Goal: Task Accomplishment & Management: Complete application form

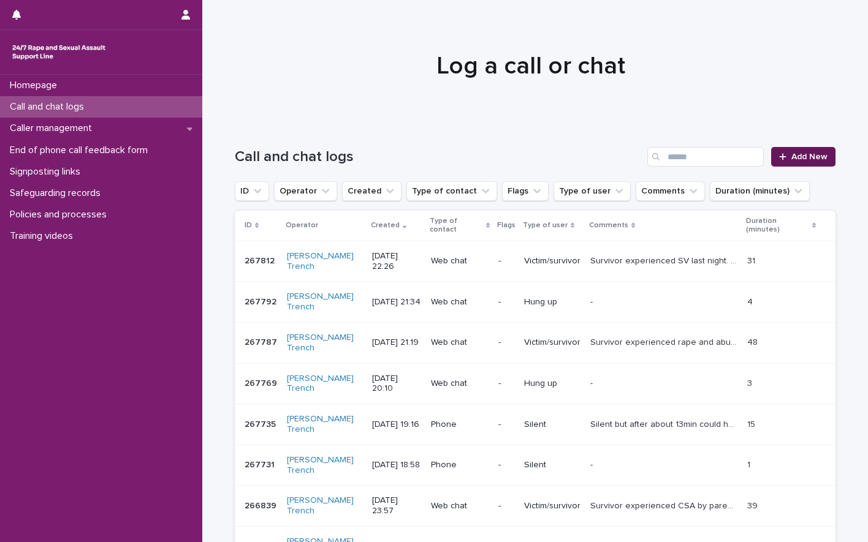
click at [799, 157] on span "Add New" at bounding box center [809, 157] width 36 height 9
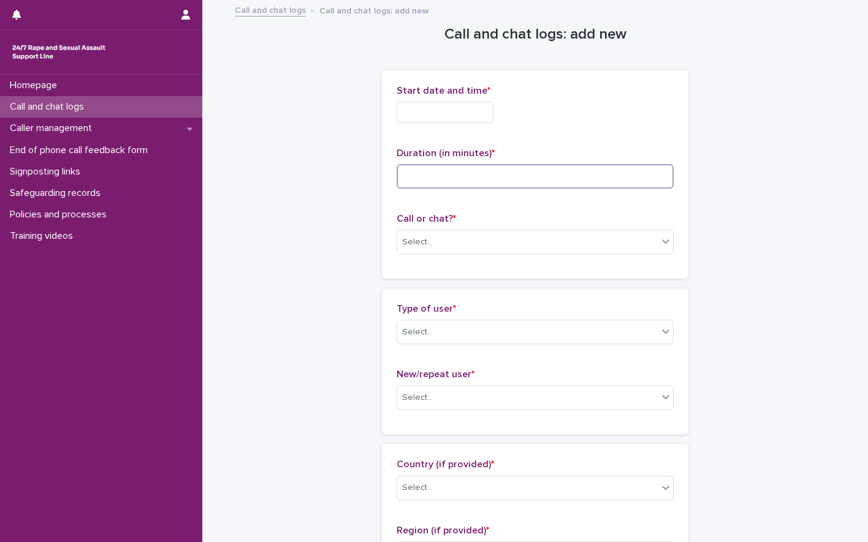
click at [430, 182] on input at bounding box center [535, 176] width 277 height 25
type input "*"
click at [421, 243] on div "Select..." at bounding box center [417, 242] width 31 height 13
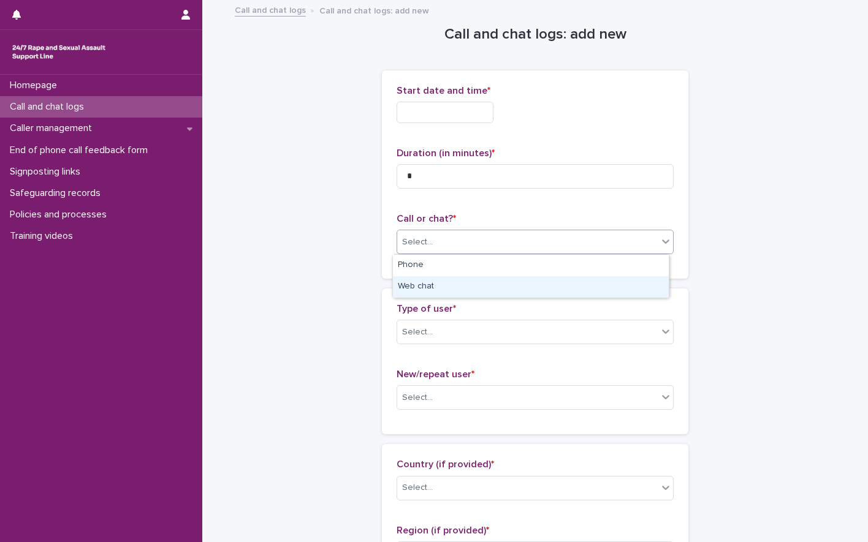
click at [422, 283] on div "Web chat" at bounding box center [531, 286] width 276 height 21
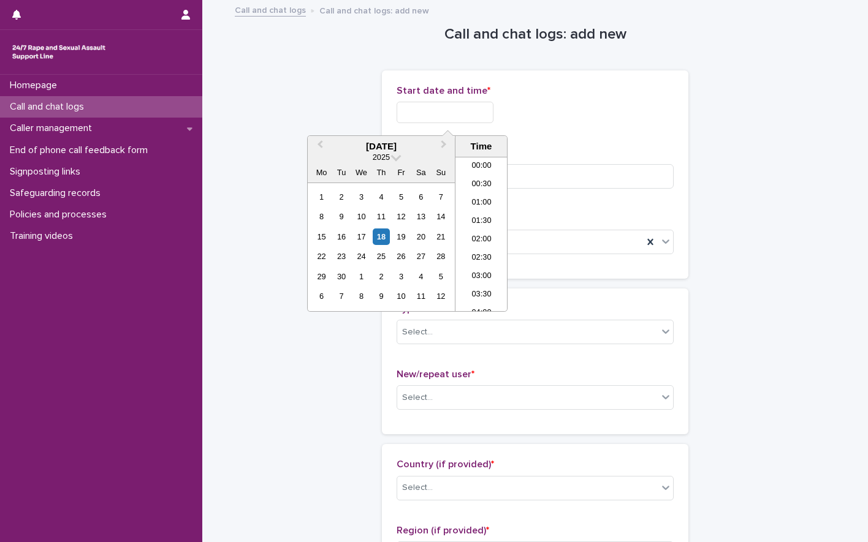
click at [441, 113] on input "text" at bounding box center [445, 112] width 97 height 21
click at [480, 249] on li "22:00" at bounding box center [481, 247] width 52 height 18
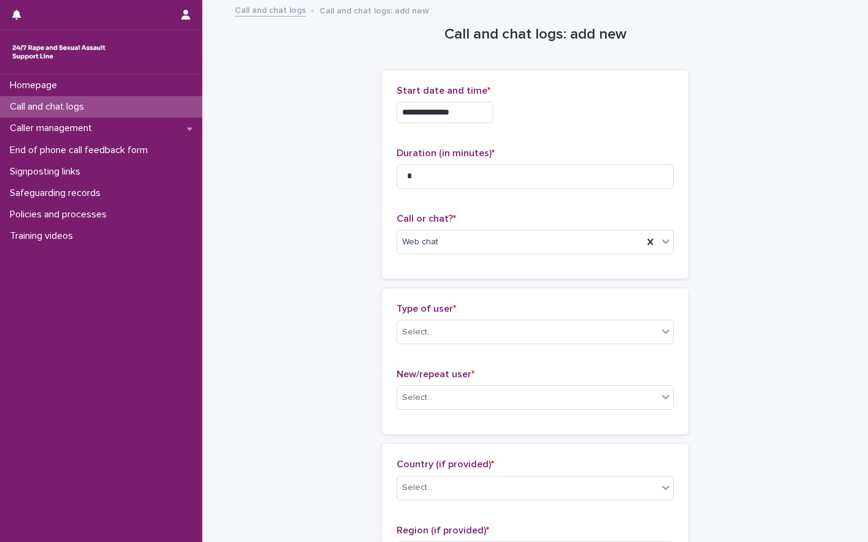
click at [472, 116] on input "**********" at bounding box center [445, 112] width 97 height 21
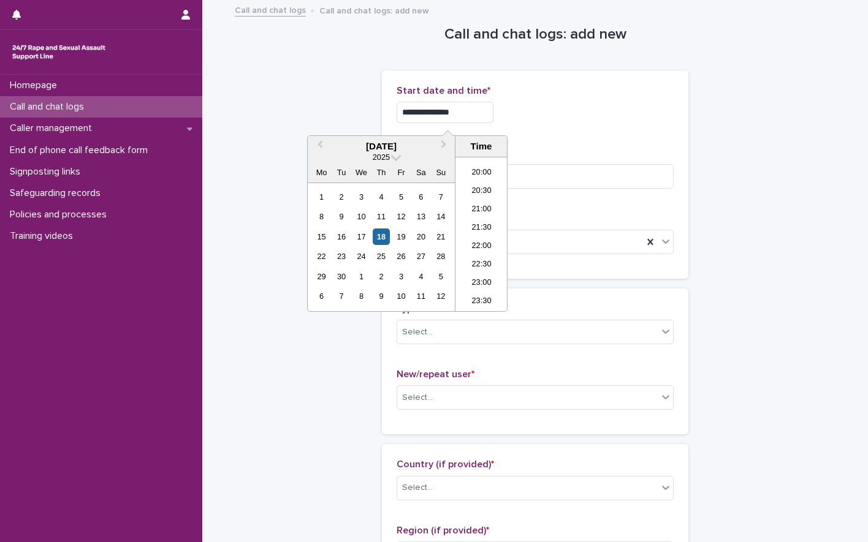
type input "**********"
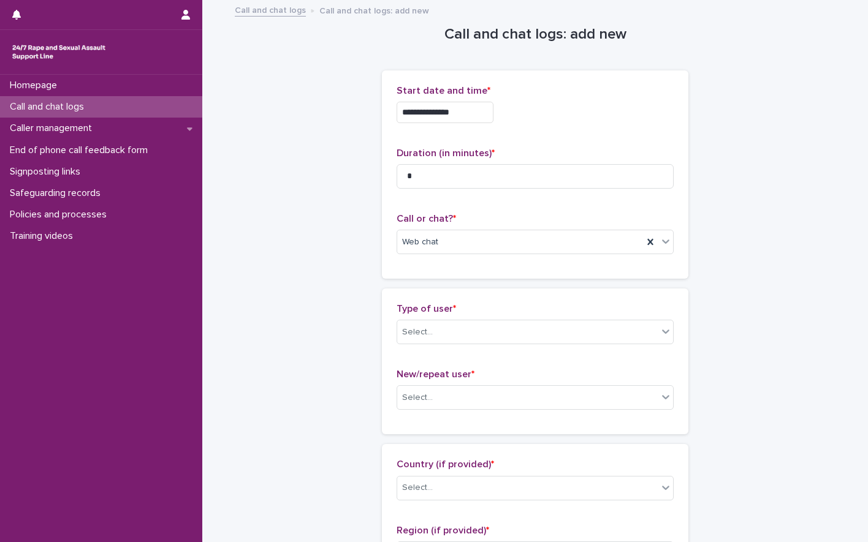
scroll to position [61, 0]
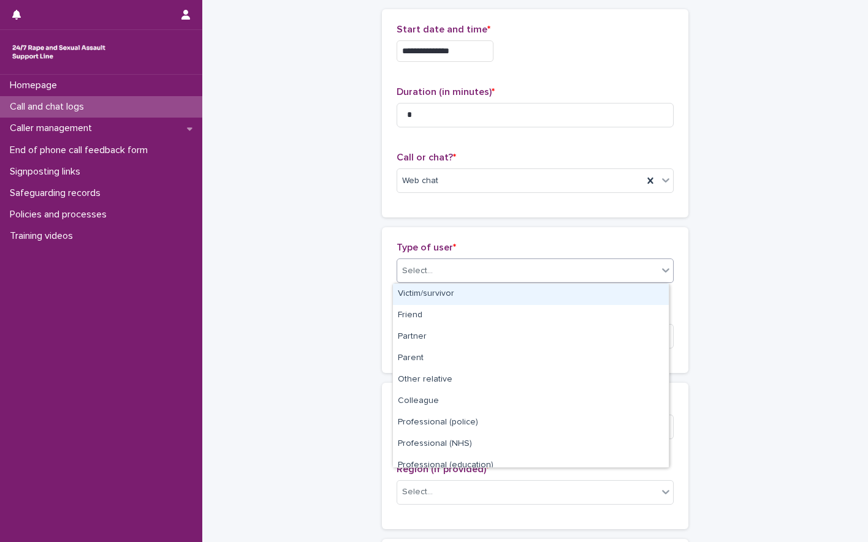
click at [453, 268] on div "Select..." at bounding box center [527, 271] width 260 height 20
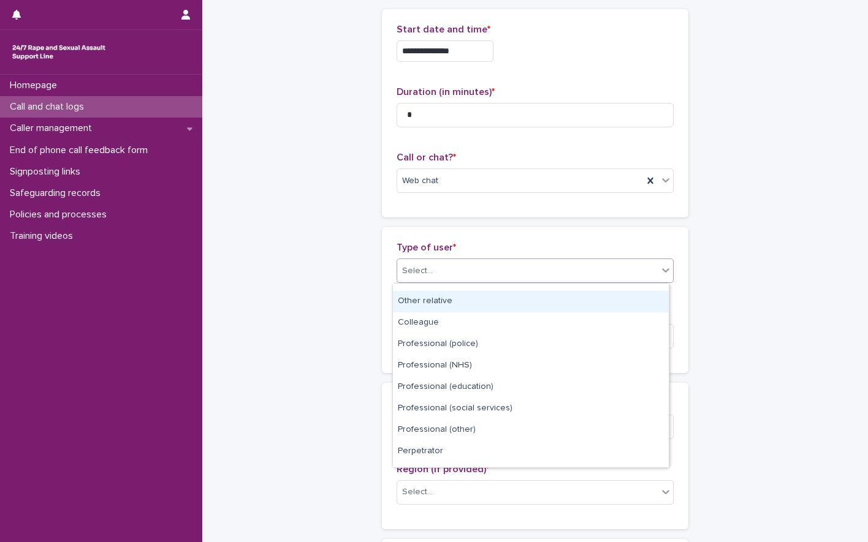
scroll to position [138, 0]
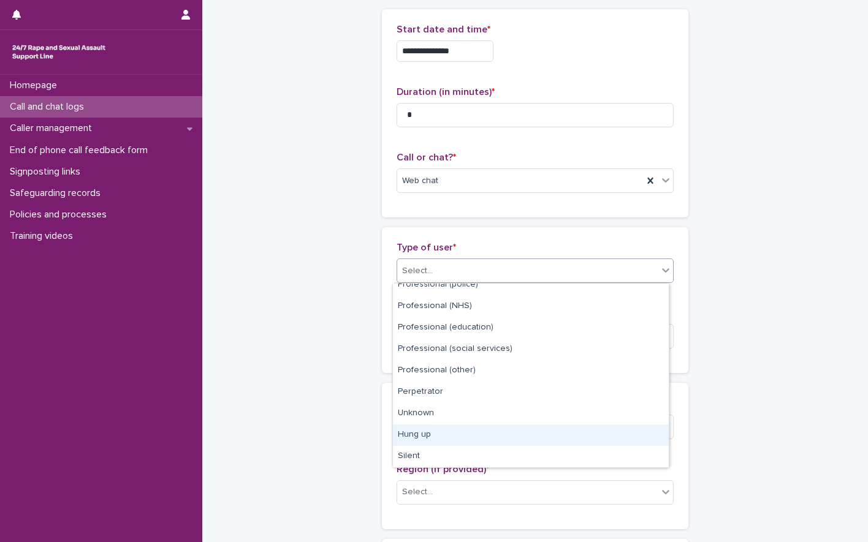
click at [423, 439] on div "Hung up" at bounding box center [531, 435] width 276 height 21
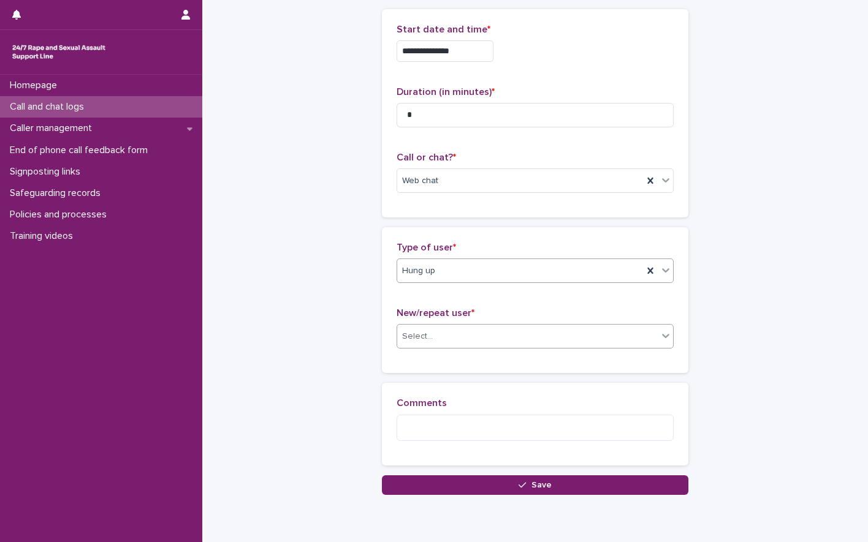
click at [461, 344] on div "Select..." at bounding box center [527, 337] width 260 height 20
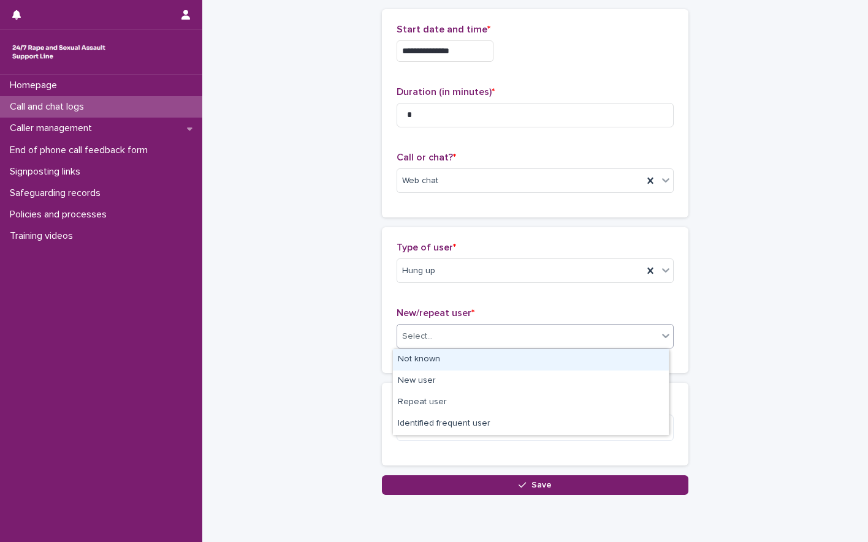
click at [435, 355] on div "Not known" at bounding box center [531, 359] width 276 height 21
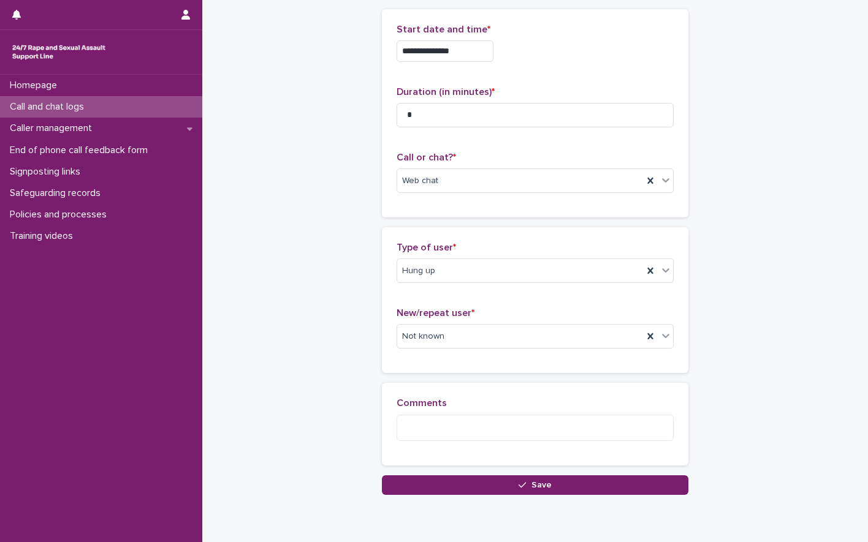
click at [680, 281] on div "Type of user * Hung up New/repeat user * Not known" at bounding box center [535, 300] width 306 height 146
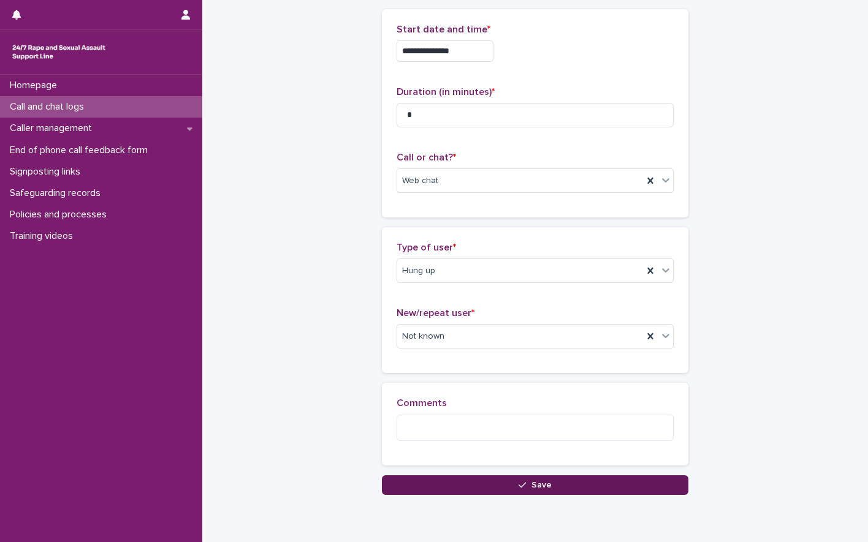
click at [532, 491] on button "Save" at bounding box center [535, 486] width 306 height 20
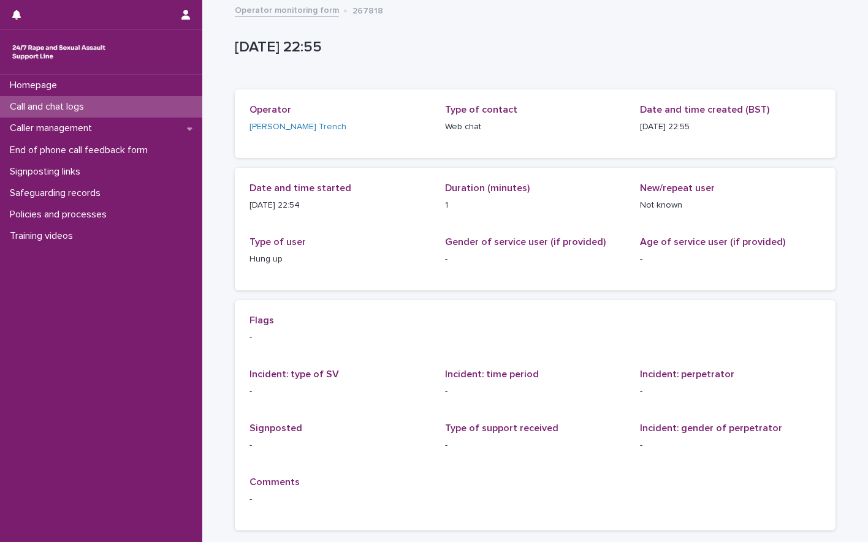
click at [103, 113] on div "Call and chat logs" at bounding box center [101, 106] width 202 height 21
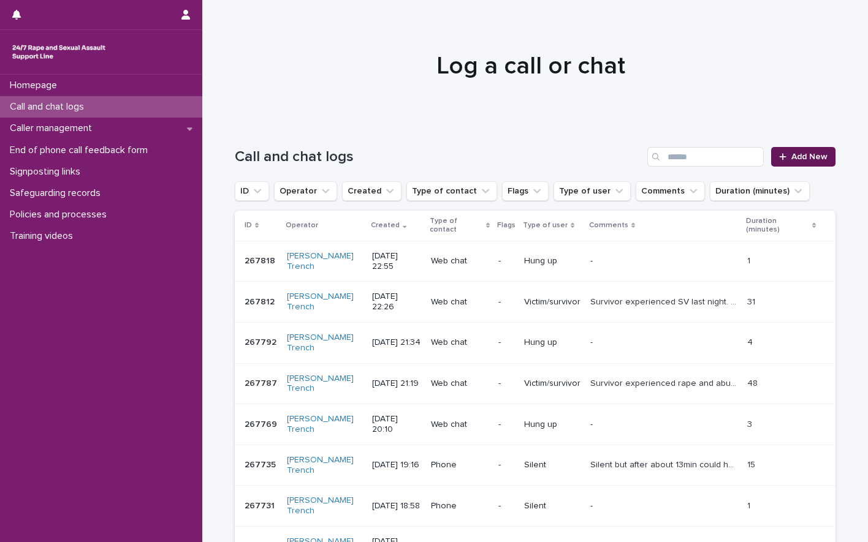
click at [791, 153] on span "Add New" at bounding box center [809, 157] width 36 height 9
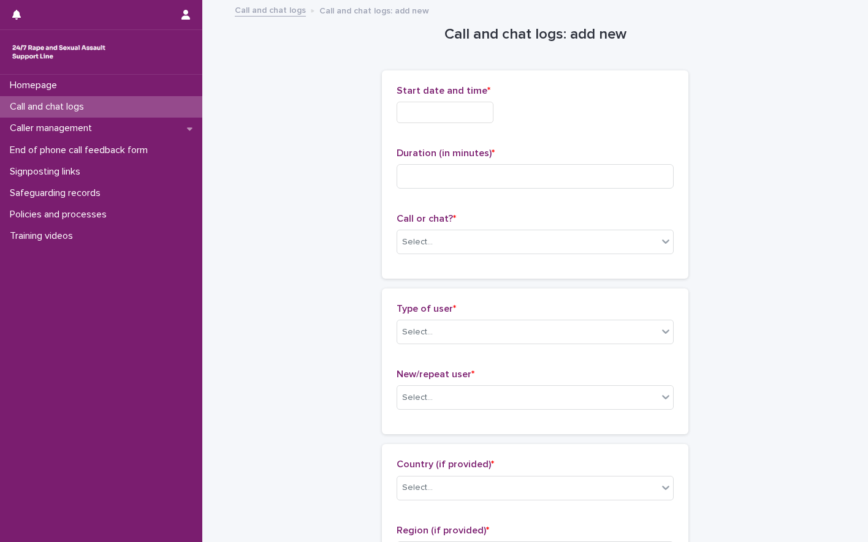
click at [460, 122] on input "text" at bounding box center [445, 112] width 97 height 21
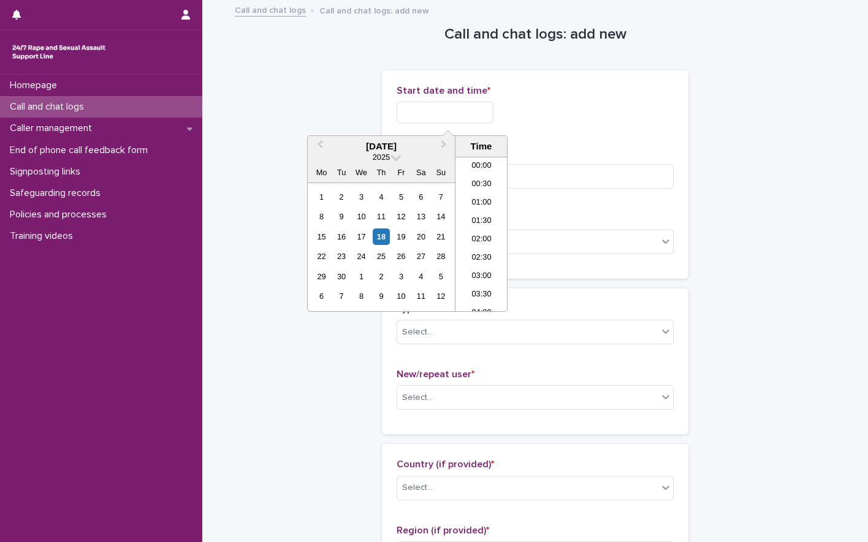
scroll to position [729, 0]
click at [492, 268] on li "22:30" at bounding box center [481, 265] width 52 height 18
click at [485, 114] on input "**********" at bounding box center [445, 112] width 97 height 21
type input "**********"
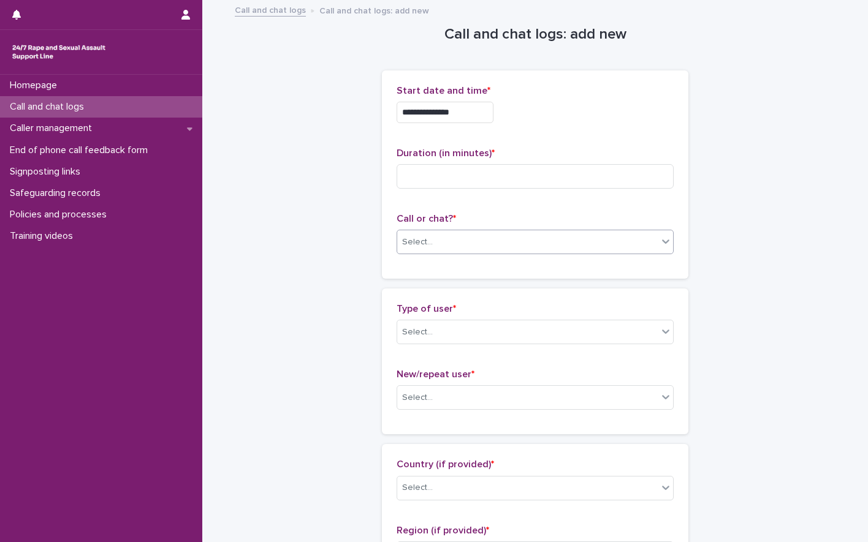
click at [444, 231] on div "Select..." at bounding box center [535, 242] width 277 height 25
click at [444, 284] on div "Web chat" at bounding box center [531, 286] width 276 height 21
click at [446, 335] on div "Select..." at bounding box center [527, 332] width 260 height 20
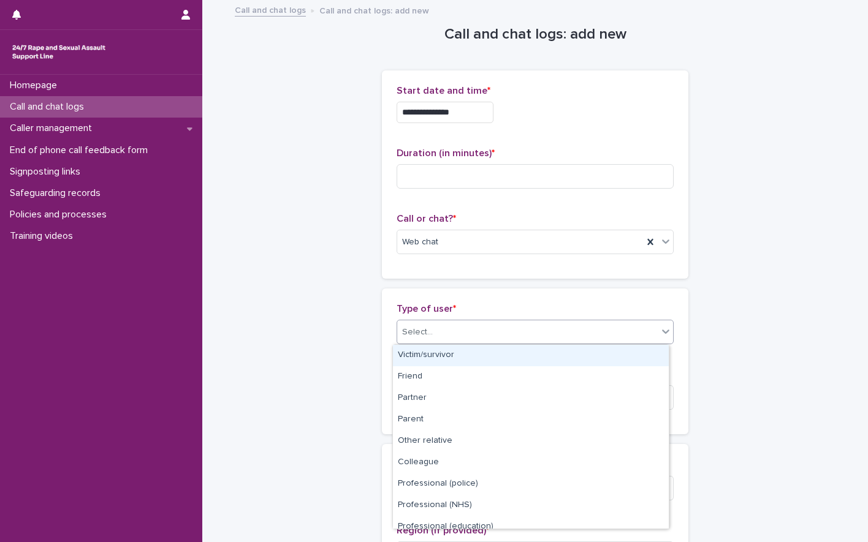
click at [421, 354] on div "Victim/survivor" at bounding box center [531, 355] width 276 height 21
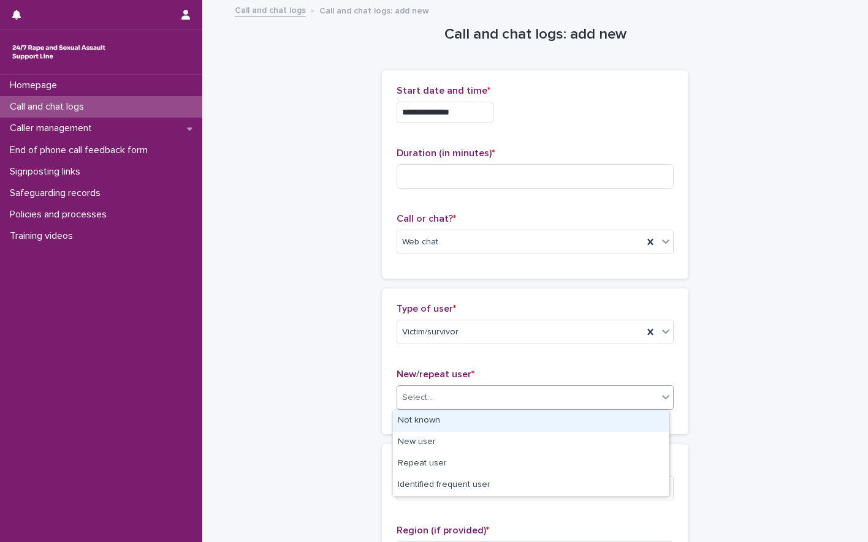
click at [436, 397] on div "Select..." at bounding box center [527, 398] width 260 height 20
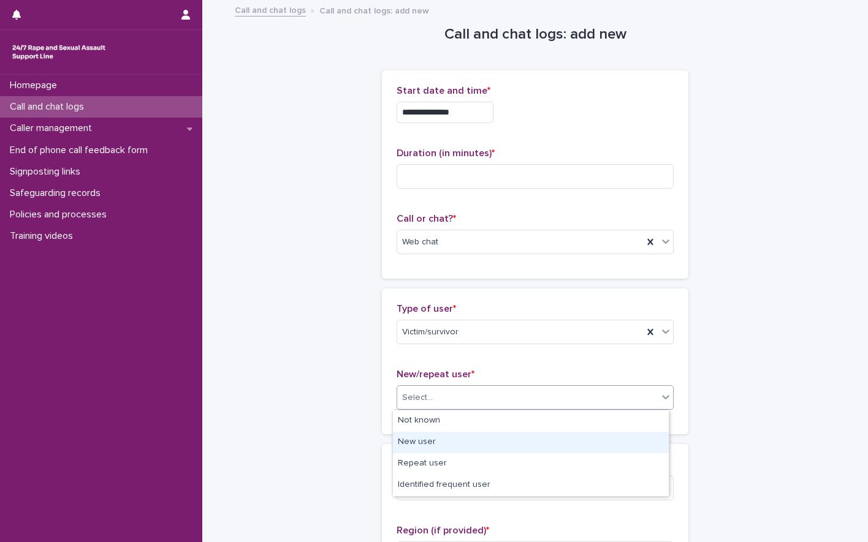
click at [432, 441] on div "New user" at bounding box center [531, 442] width 276 height 21
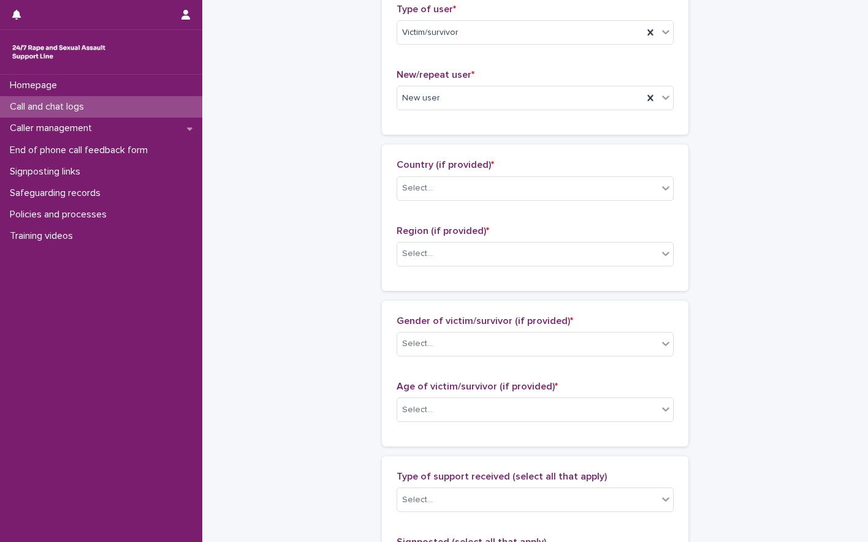
scroll to position [245, 0]
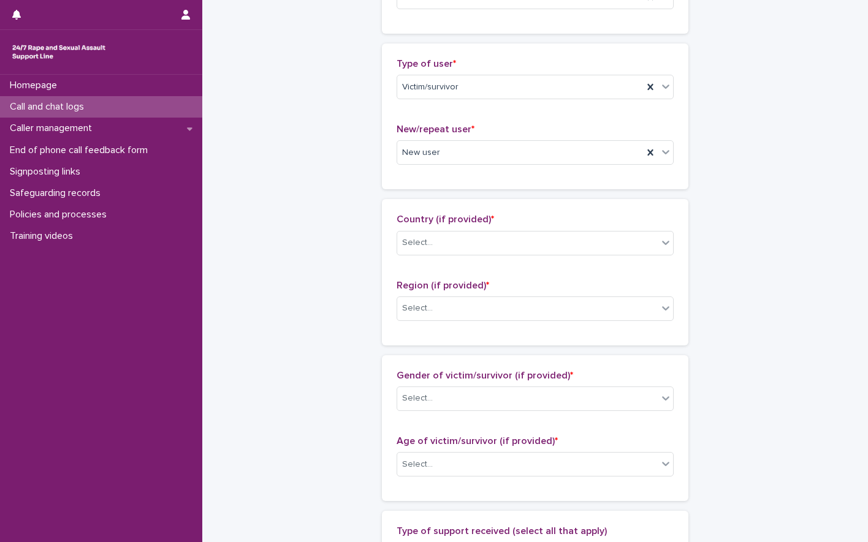
click at [449, 172] on div "New/repeat user * New user" at bounding box center [535, 149] width 277 height 51
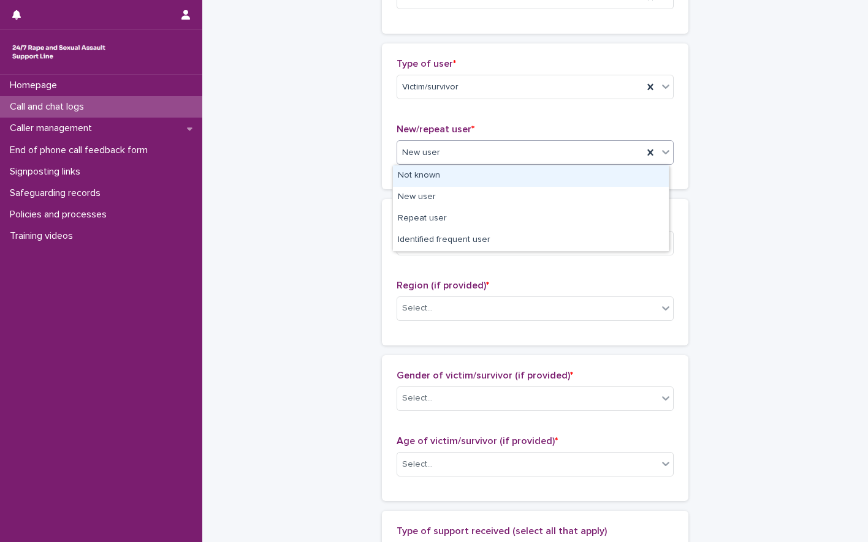
click at [444, 162] on div "New user" at bounding box center [520, 153] width 246 height 20
click at [433, 166] on div "Not known" at bounding box center [531, 175] width 276 height 21
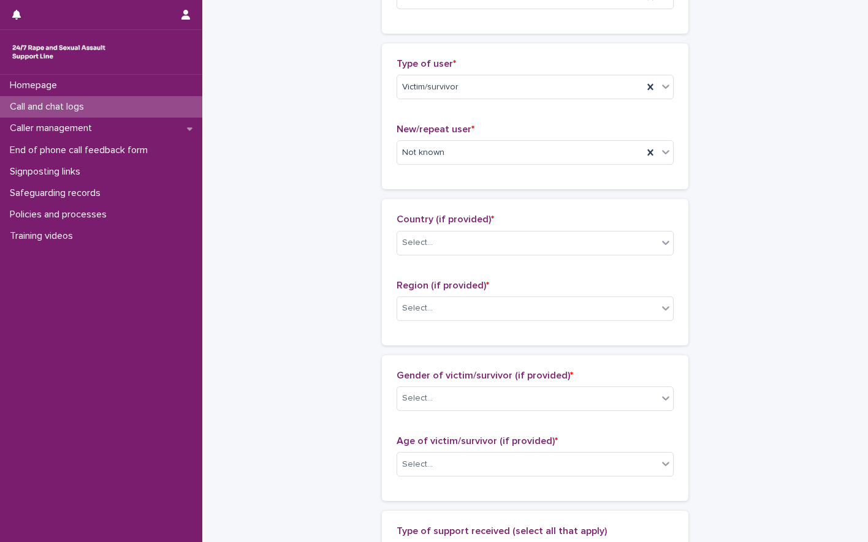
click at [286, 216] on div "**********" at bounding box center [535, 419] width 601 height 1327
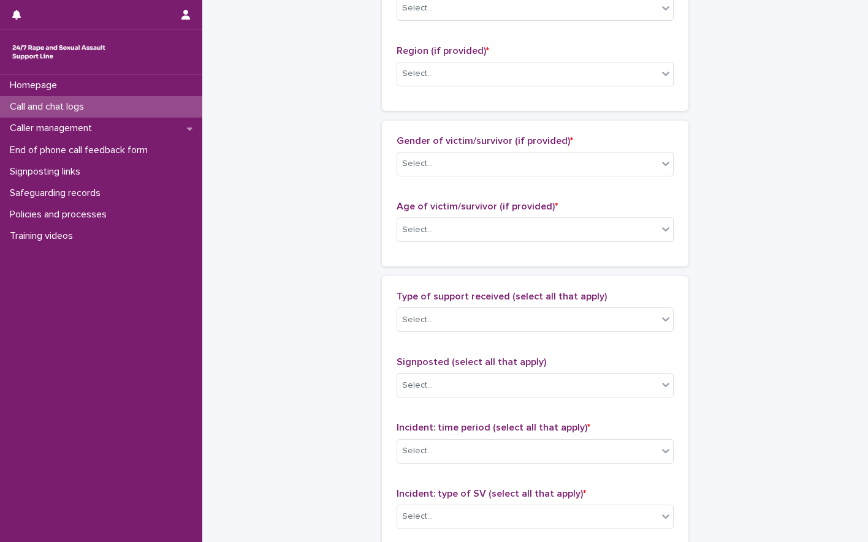
scroll to position [490, 0]
